Goal: Task Accomplishment & Management: Manage account settings

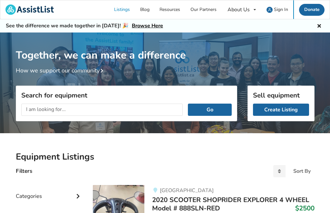
click at [283, 9] on span "Sign In" at bounding box center [281, 9] width 14 height 6
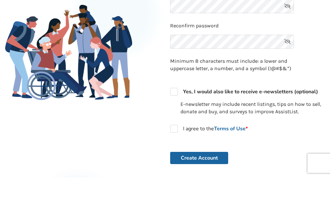
scroll to position [136, 0]
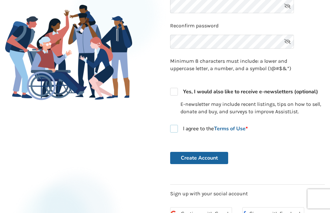
click at [175, 129] on label "I agree to the Terms of Use *" at bounding box center [209, 129] width 78 height 8
checkbox input "true"
click at [198, 155] on button "Create Account" at bounding box center [199, 158] width 58 height 12
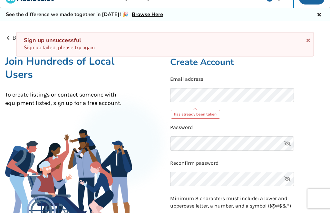
scroll to position [0, 0]
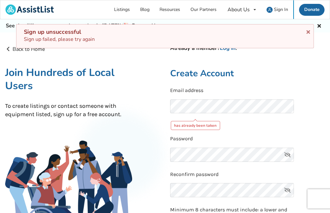
click at [310, 32] on icon at bounding box center [308, 30] width 6 height 5
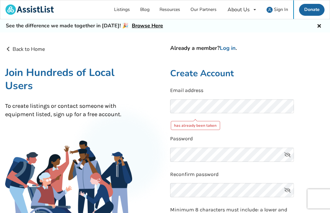
click at [235, 45] on link "Log in" at bounding box center [228, 47] width 16 height 7
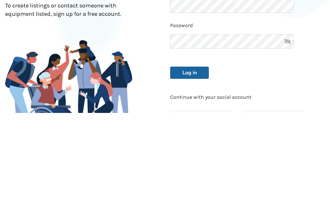
click at [195, 167] on button "Log in" at bounding box center [189, 173] width 39 height 12
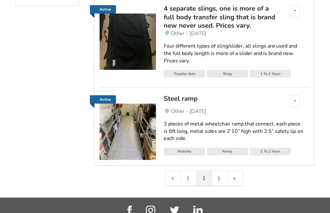
scroll to position [188, 0]
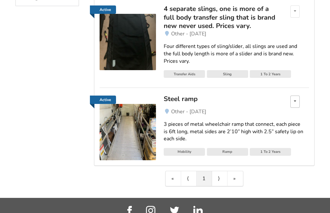
click at [296, 101] on icon at bounding box center [295, 101] width 2 height 4
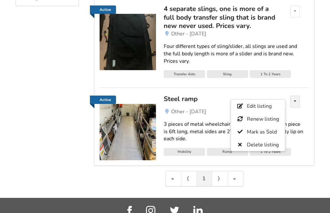
click at [292, 184] on div "« ⟨ 1 ⟩ »" at bounding box center [204, 178] width 220 height 15
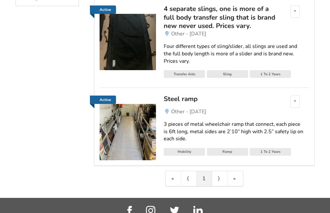
click at [148, 138] on img at bounding box center [128, 132] width 56 height 56
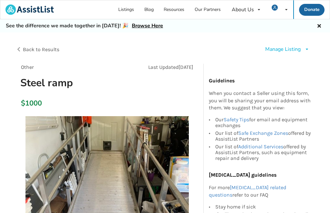
click at [303, 51] on div "Manage Listing Edit listing Renew listing Mark as Sold Delete listing" at bounding box center [287, 49] width 44 height 7
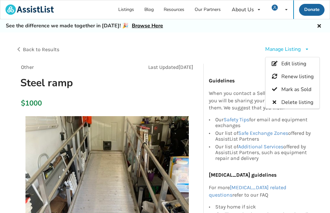
click at [239, 44] on div "Manage Listing Edit listing Renew listing Mark as Sold Delete listing" at bounding box center [239, 50] width 149 height 18
